Goal: Information Seeking & Learning: Learn about a topic

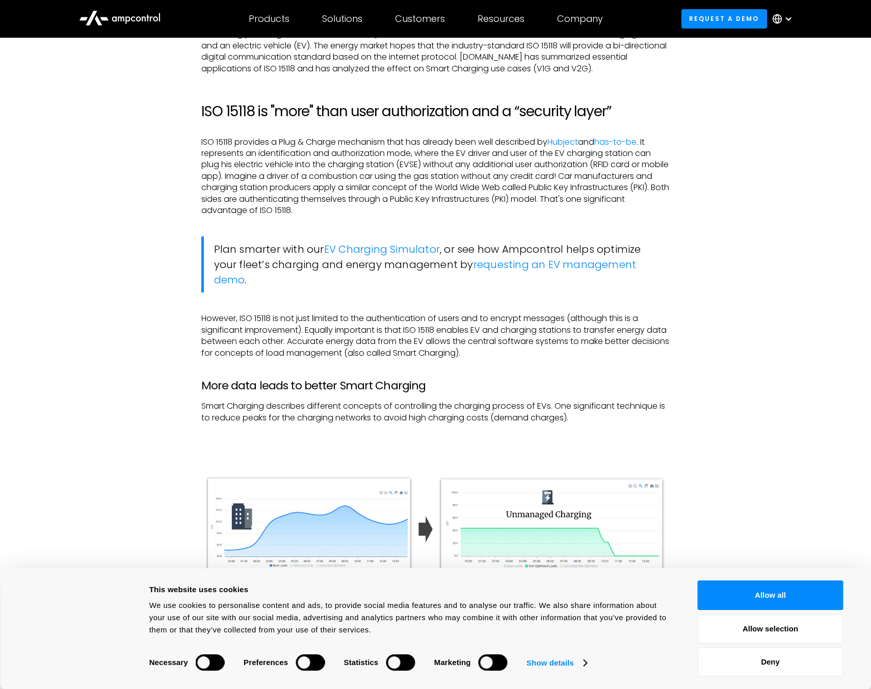
scroll to position [568, 0]
drag, startPoint x: 233, startPoint y: 141, endPoint x: 548, endPoint y: 139, distance: 314.4
click at [548, 139] on p "ISO 15118 provides a Plug & Charge mechanism that has already been well describ…" at bounding box center [435, 178] width 469 height 80
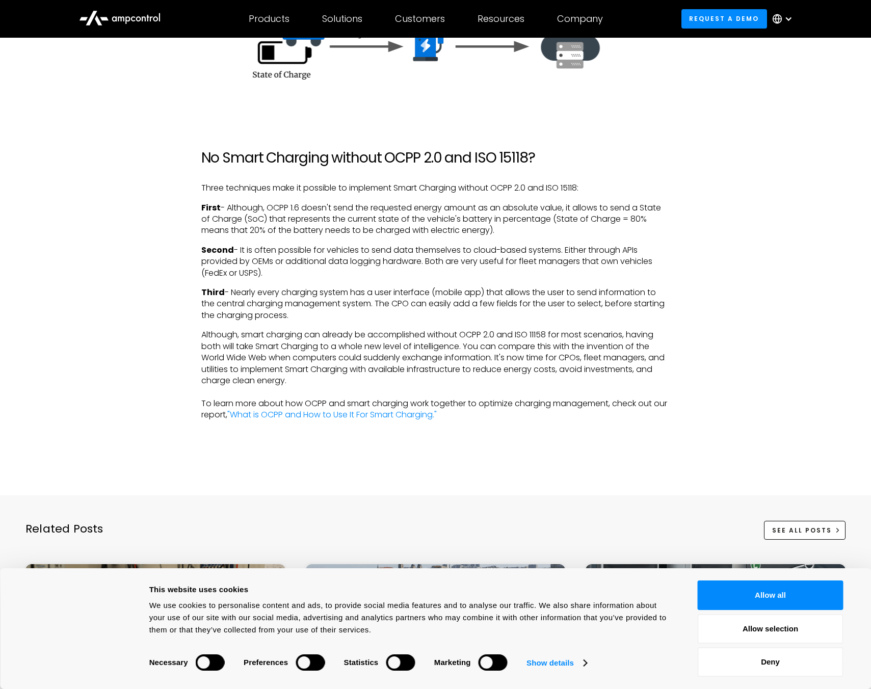
scroll to position [1656, 0]
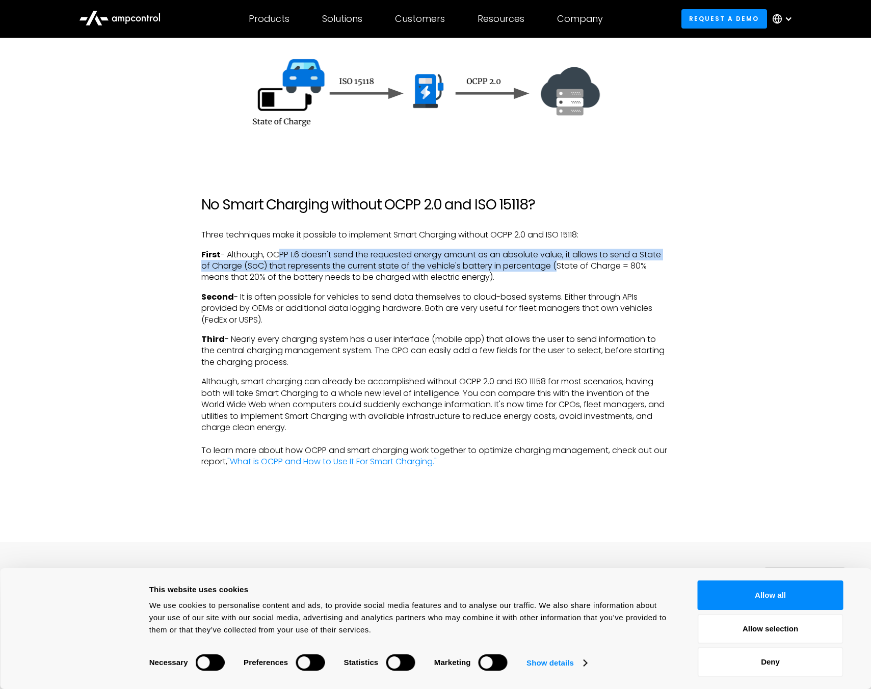
drag, startPoint x: 275, startPoint y: 269, endPoint x: 555, endPoint y: 278, distance: 280.4
click at [555, 278] on p "First - Although, OCPP 1.6 doesn't send the requested energy amount as an absol…" at bounding box center [435, 266] width 469 height 34
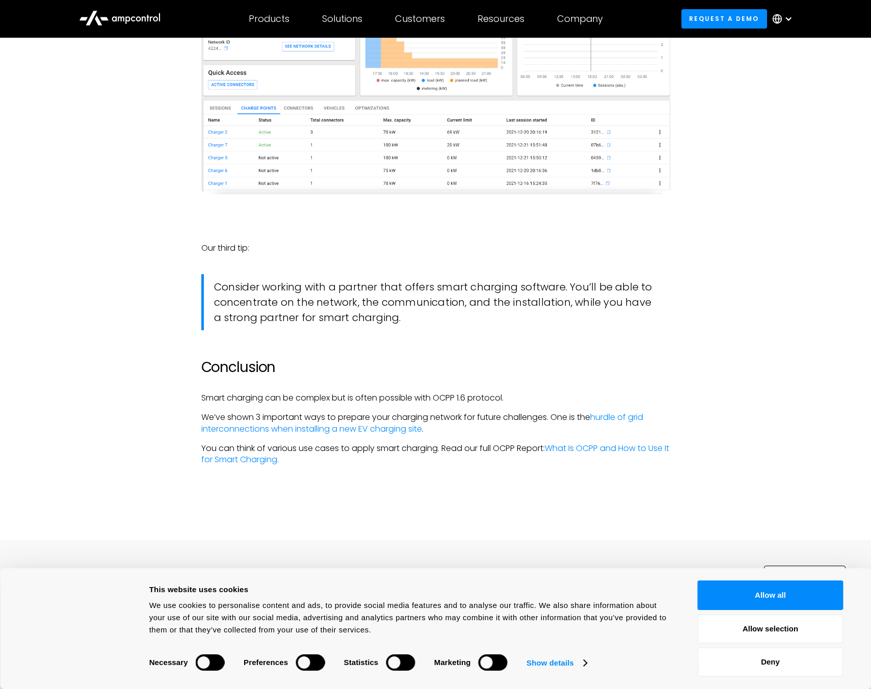
scroll to position [2581, 0]
